Goal: Information Seeking & Learning: Learn about a topic

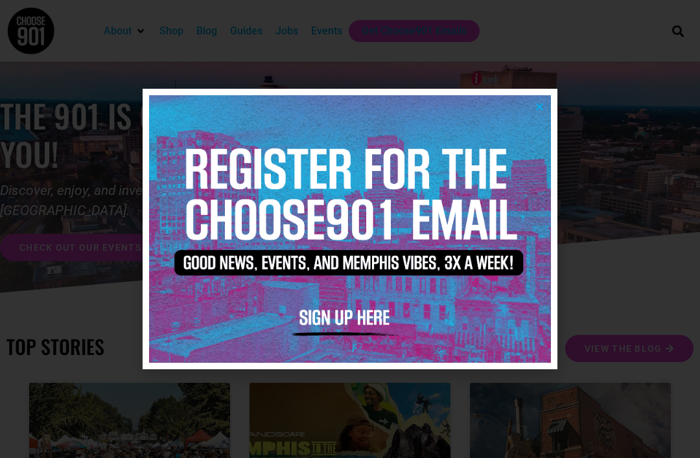
click at [537, 111] on img at bounding box center [350, 229] width 402 height 268
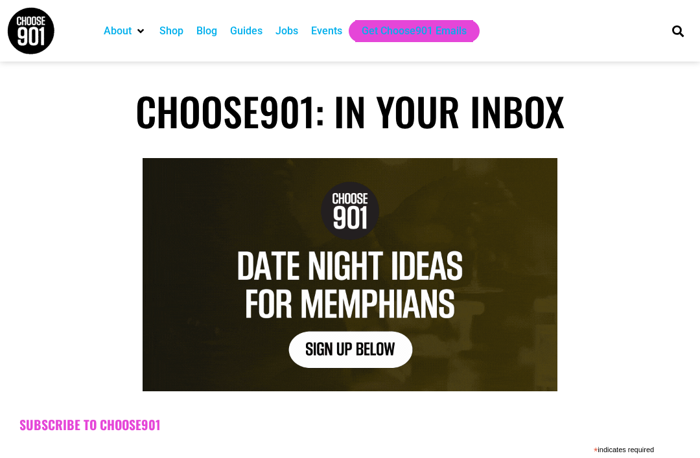
click at [297, 29] on div "Jobs" at bounding box center [286, 31] width 23 height 16
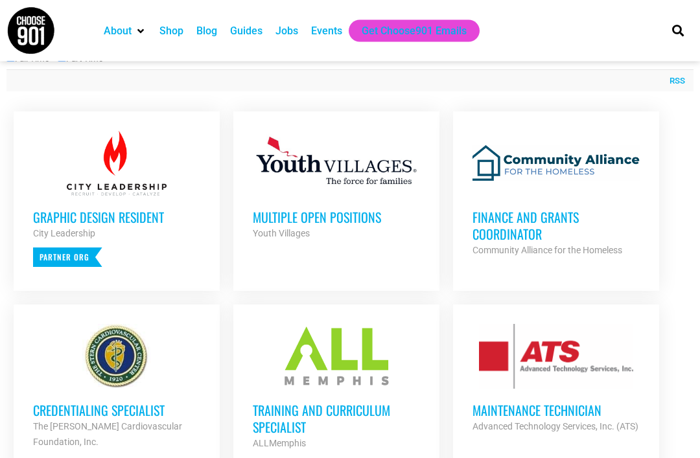
scroll to position [498, 0]
click at [616, 189] on div at bounding box center [555, 163] width 167 height 65
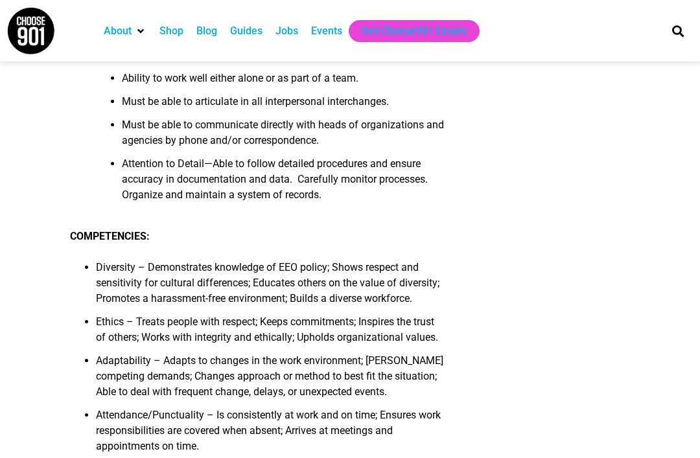
scroll to position [1105, 0]
